Goal: Task Accomplishment & Management: Manage account settings

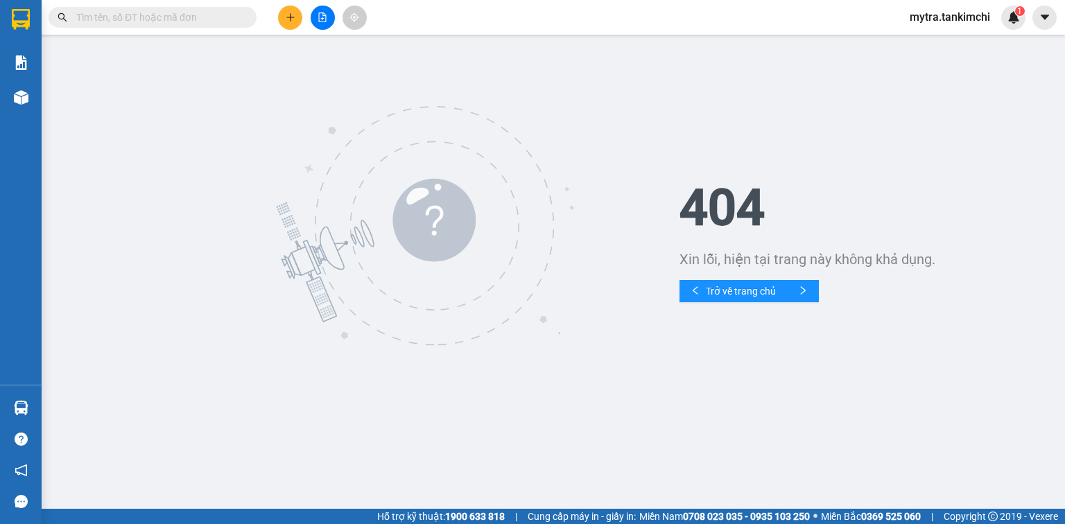
click at [955, 17] on span "mytra.tankimchi" at bounding box center [950, 16] width 103 height 17
click at [941, 47] on span "Đăng xuất" at bounding box center [958, 42] width 74 height 15
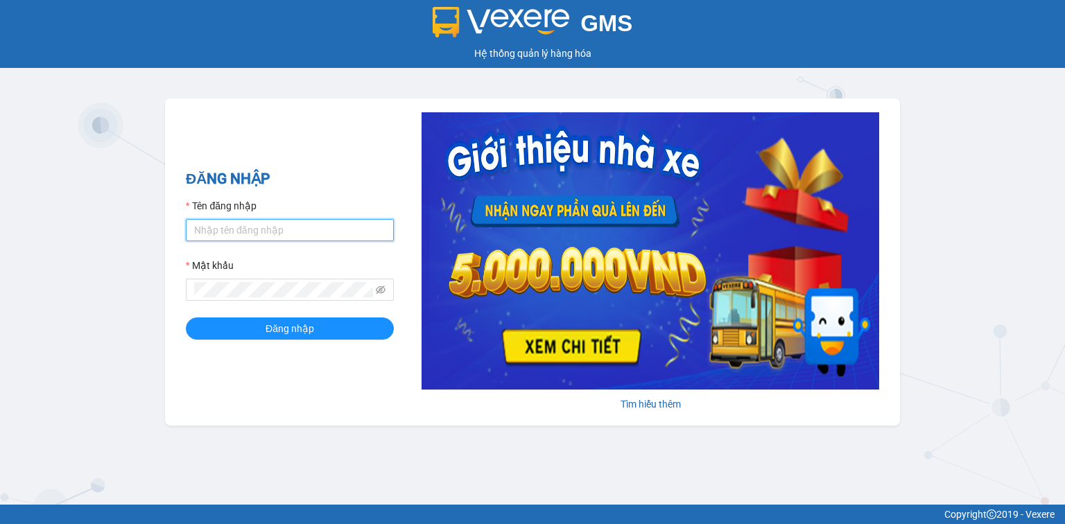
click at [294, 233] on input "Tên đăng nhập" at bounding box center [290, 230] width 208 height 22
type input "huonggiang.tankimchi"
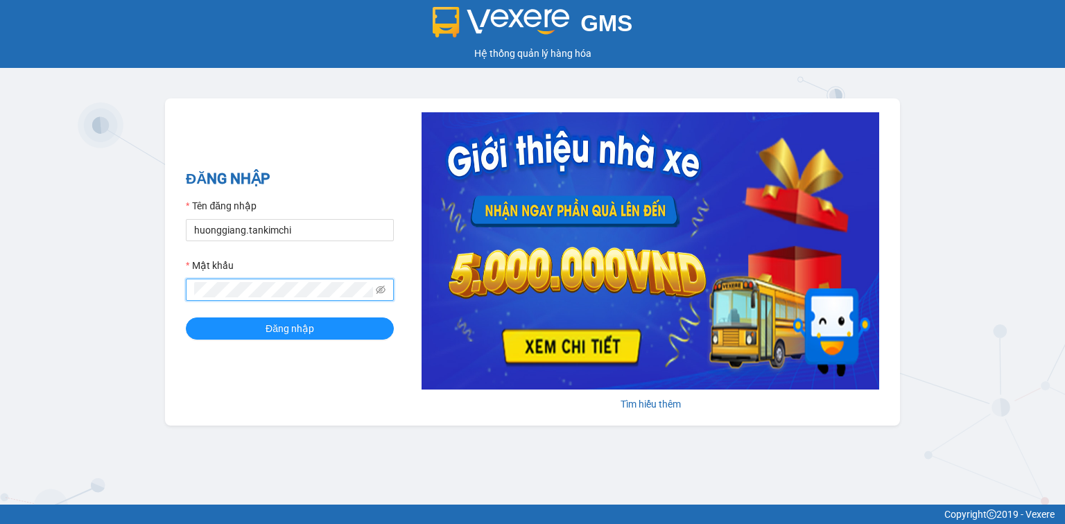
click at [186, 318] on button "Đăng nhập" at bounding box center [290, 329] width 208 height 22
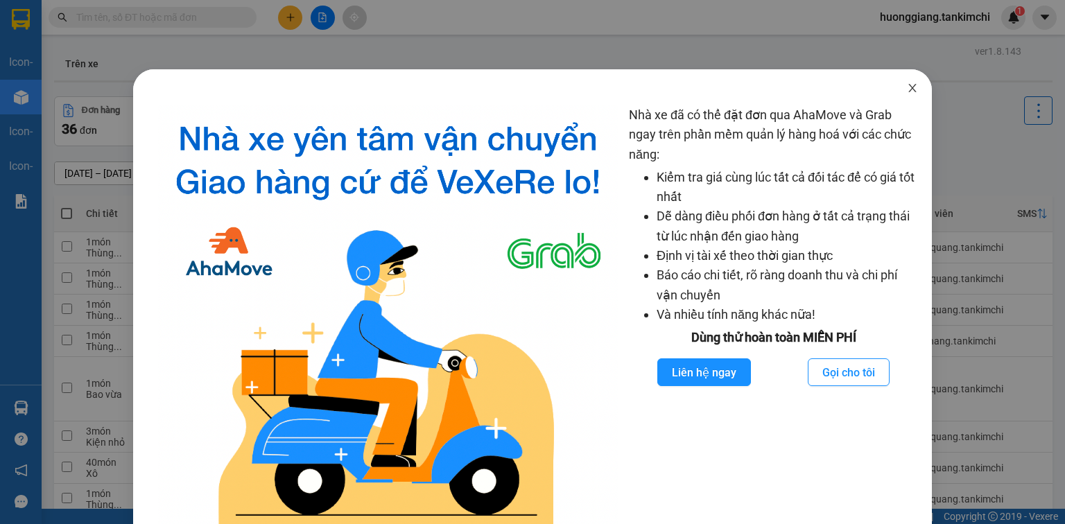
click at [908, 93] on icon "close" at bounding box center [912, 88] width 11 height 11
